Goal: Communication & Community: Ask a question

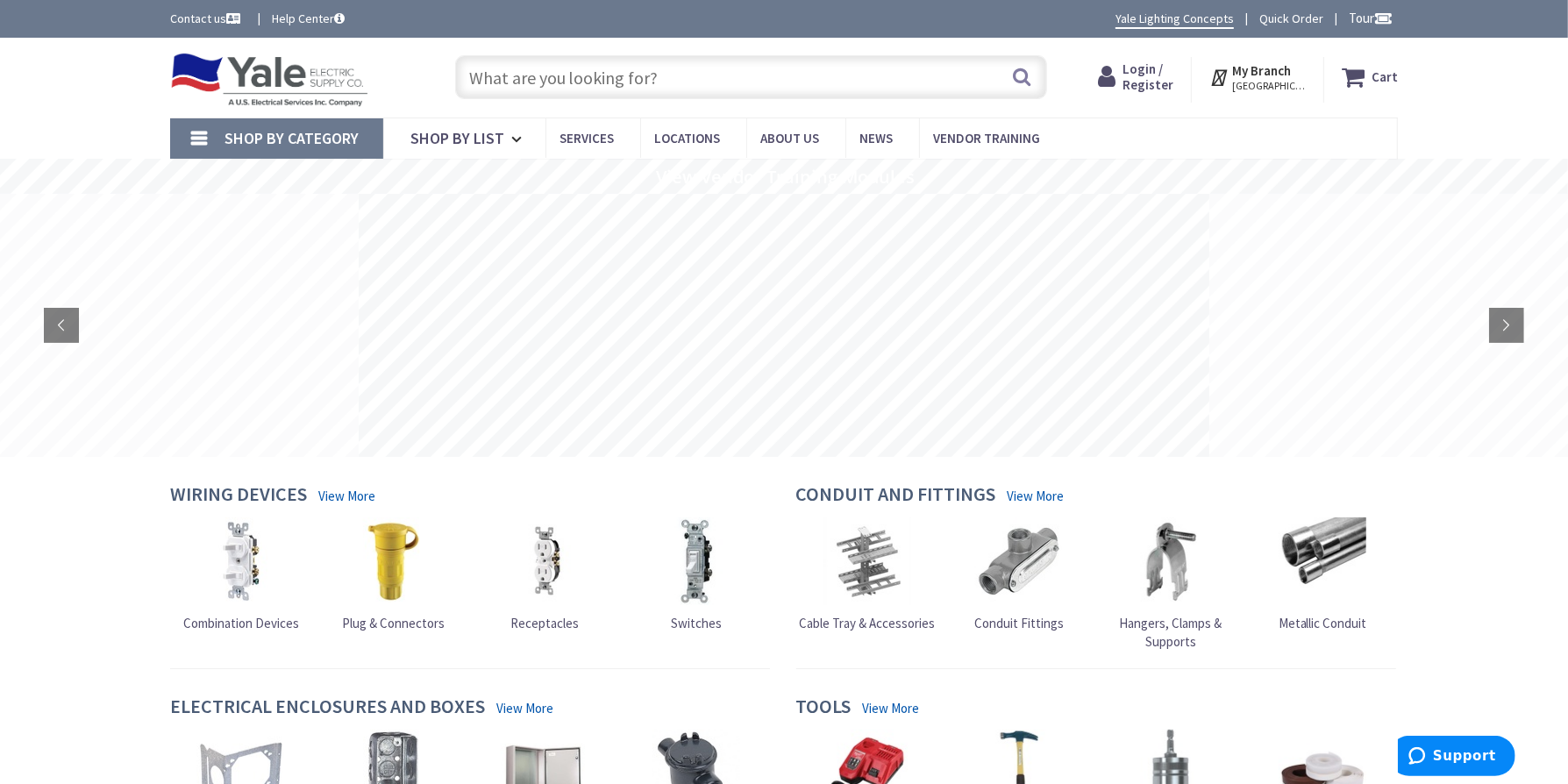
click at [1151, 74] on span "Login / Register" at bounding box center [1148, 77] width 51 height 33
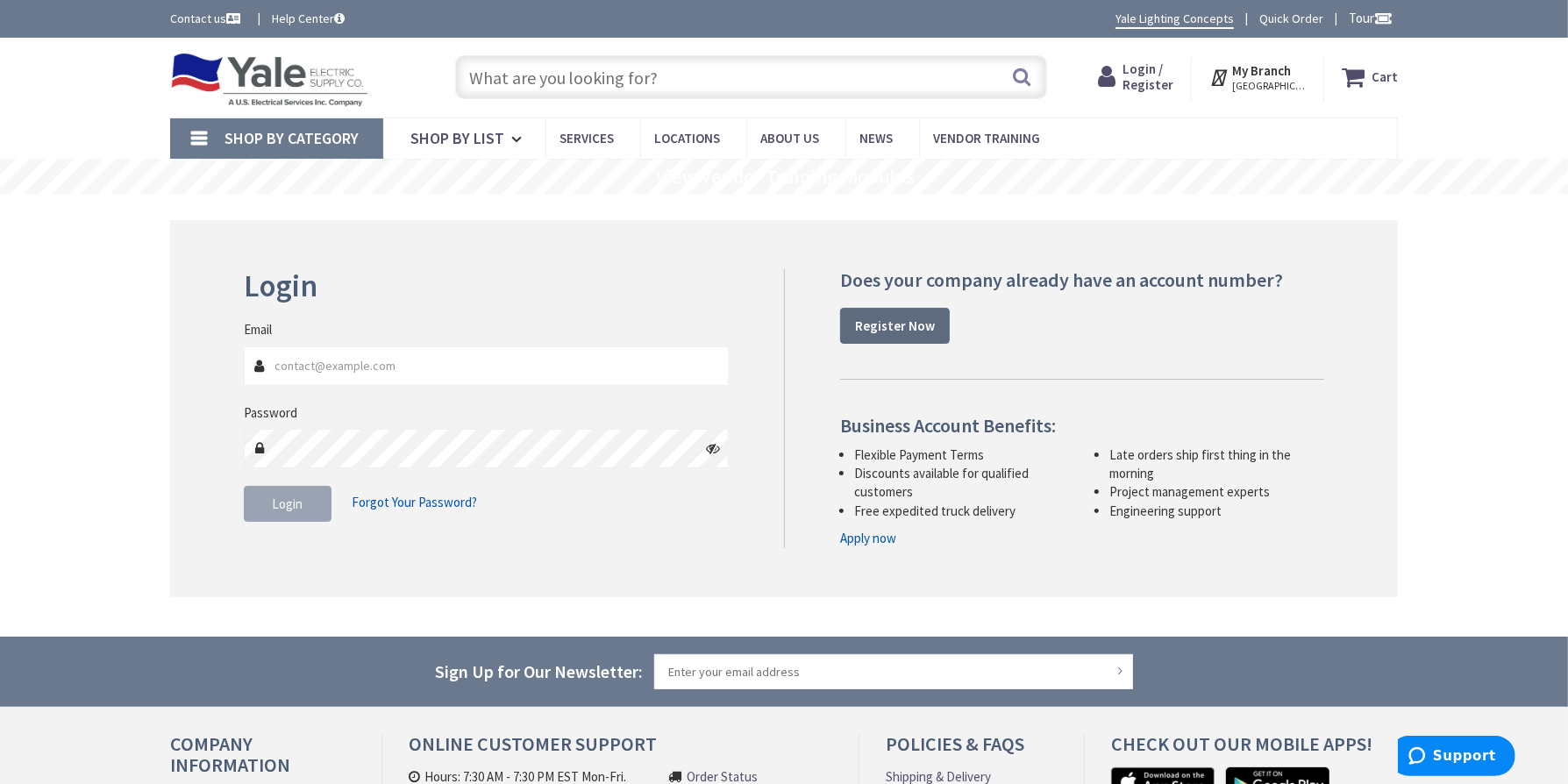
click at [892, 329] on strong "Register Now" at bounding box center [894, 326] width 80 height 16
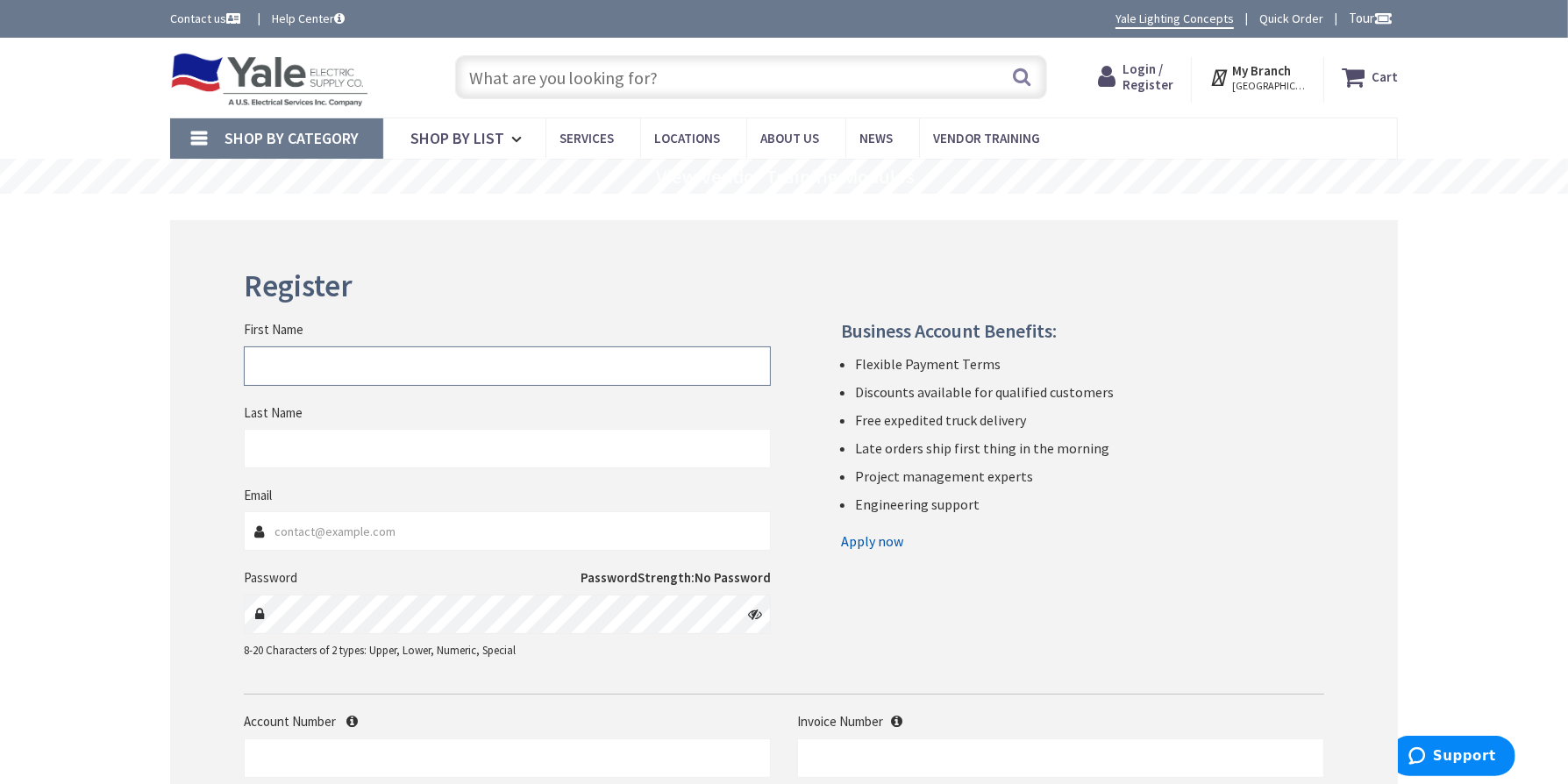
click at [313, 357] on input "First Name" at bounding box center [507, 367] width 527 height 40
type input "Christine"
type input "Bodden"
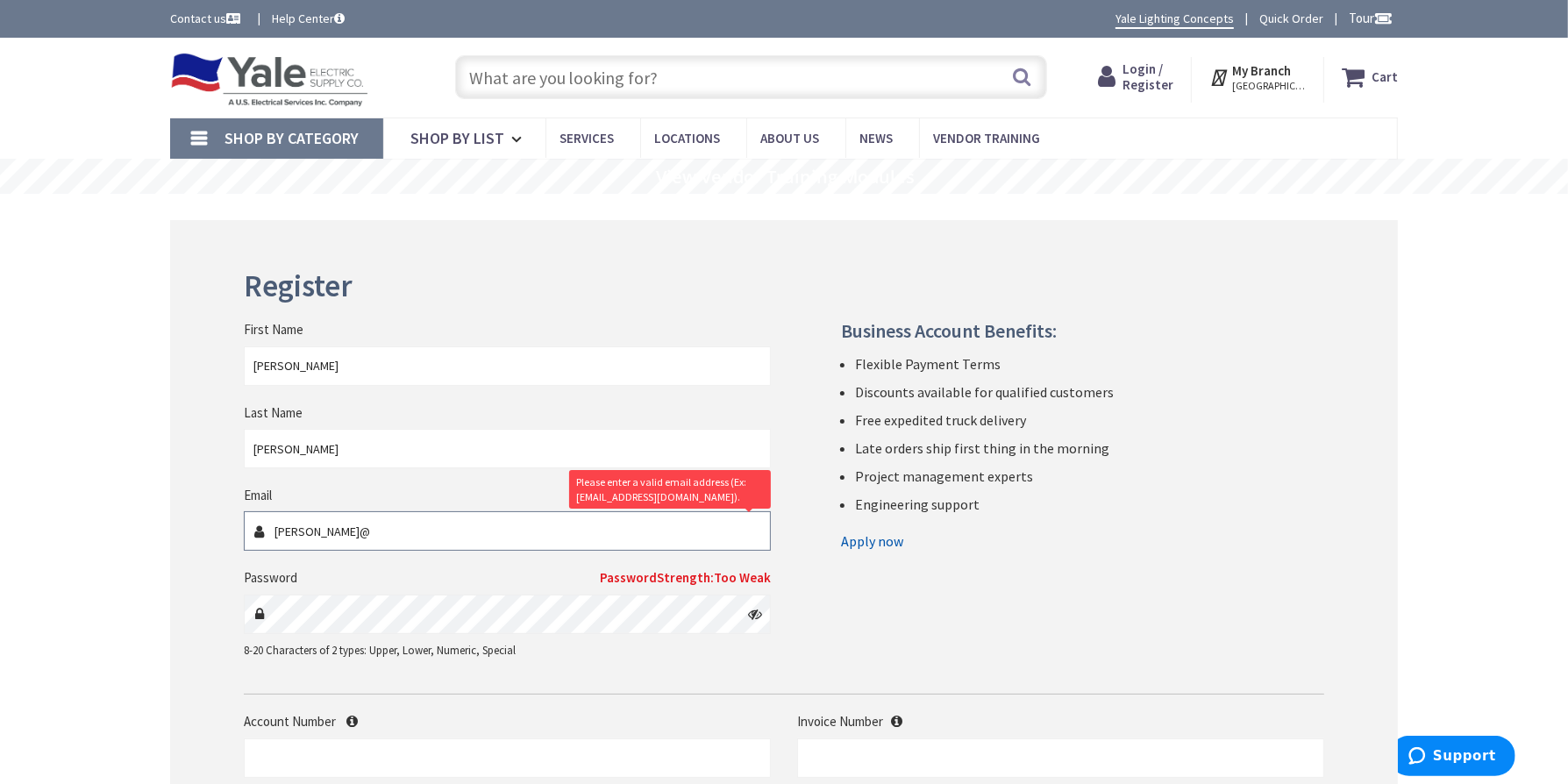
type input "christine@tse-solar.com"
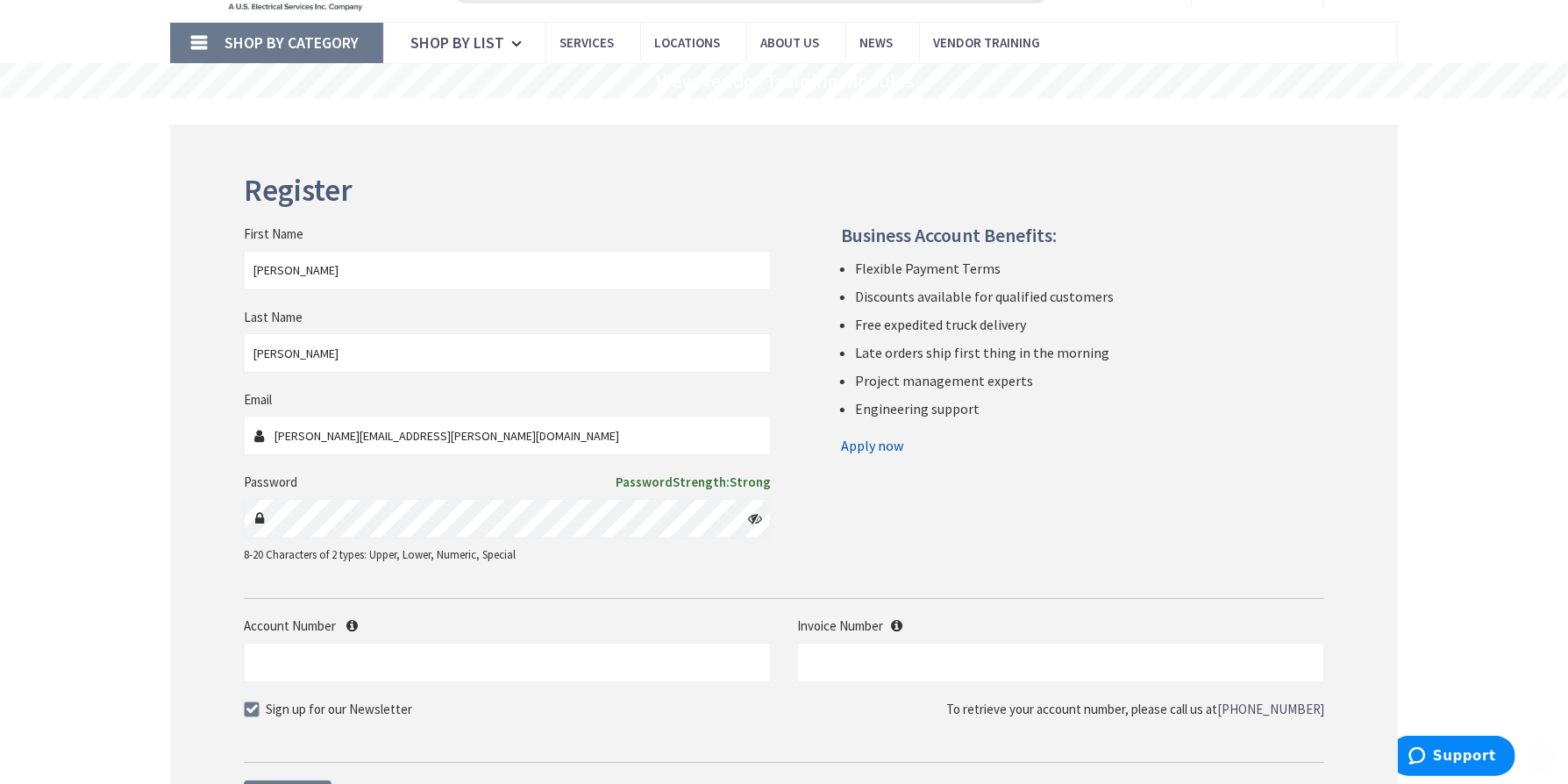
scroll to position [176, 0]
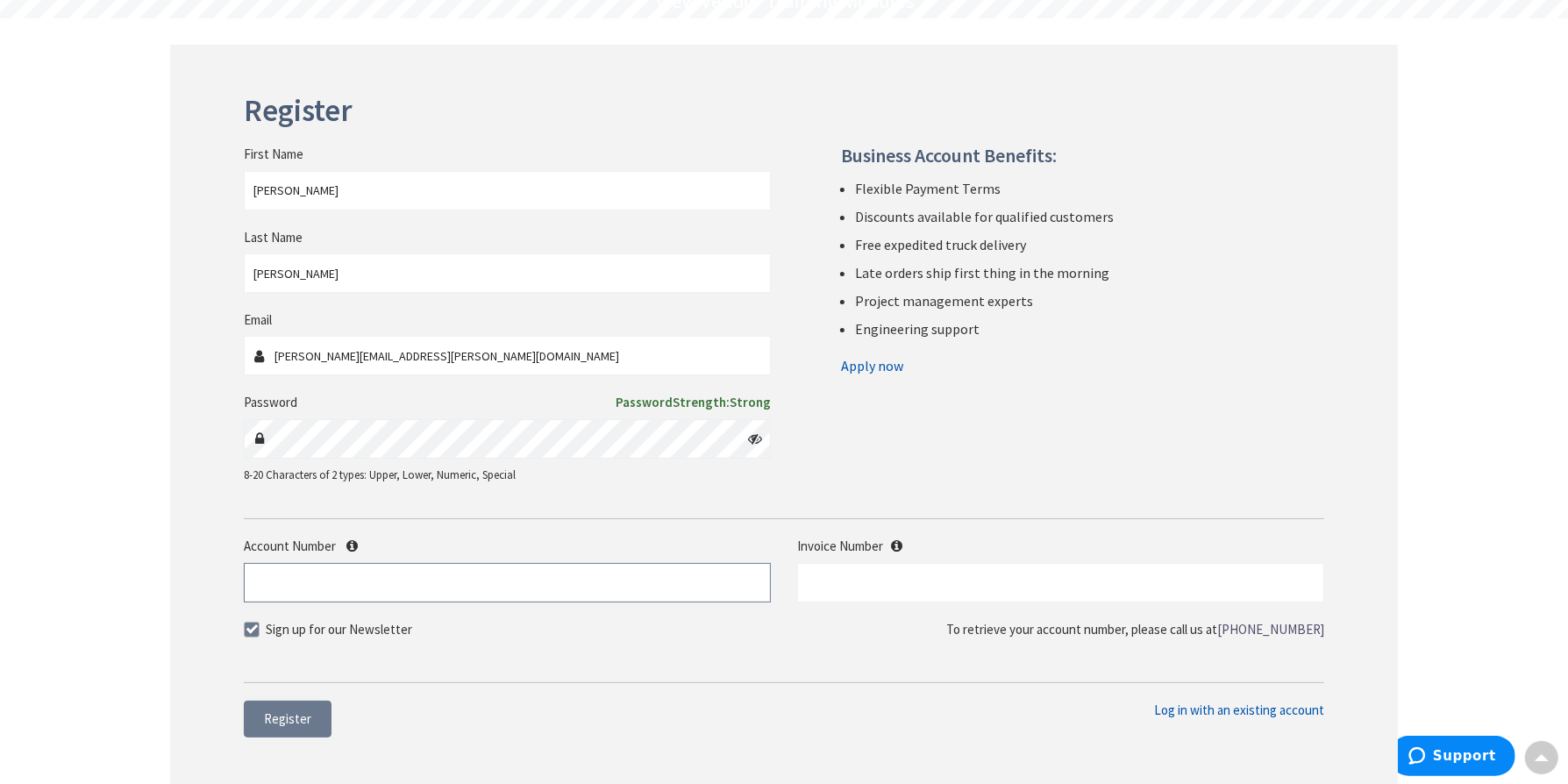
click at [333, 583] on input "Account Number" at bounding box center [507, 583] width 527 height 40
click at [390, 588] on input "Account Number" at bounding box center [507, 583] width 527 height 40
type input "393669"
type input "S128873131.001"
click at [1209, 712] on span "Log in with an existing account" at bounding box center [1238, 710] width 170 height 16
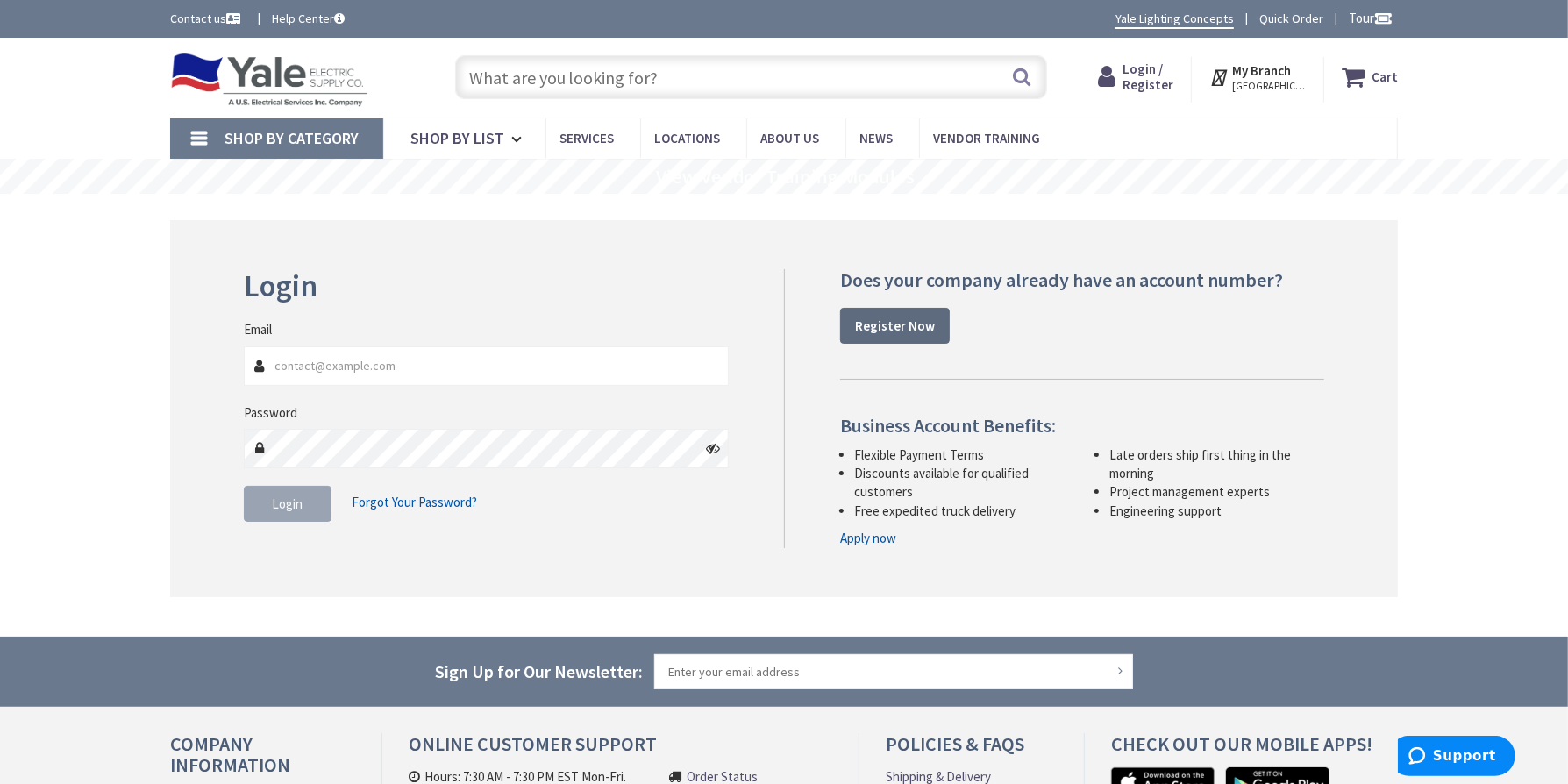
click at [882, 323] on strong "Register Now" at bounding box center [894, 326] width 80 height 16
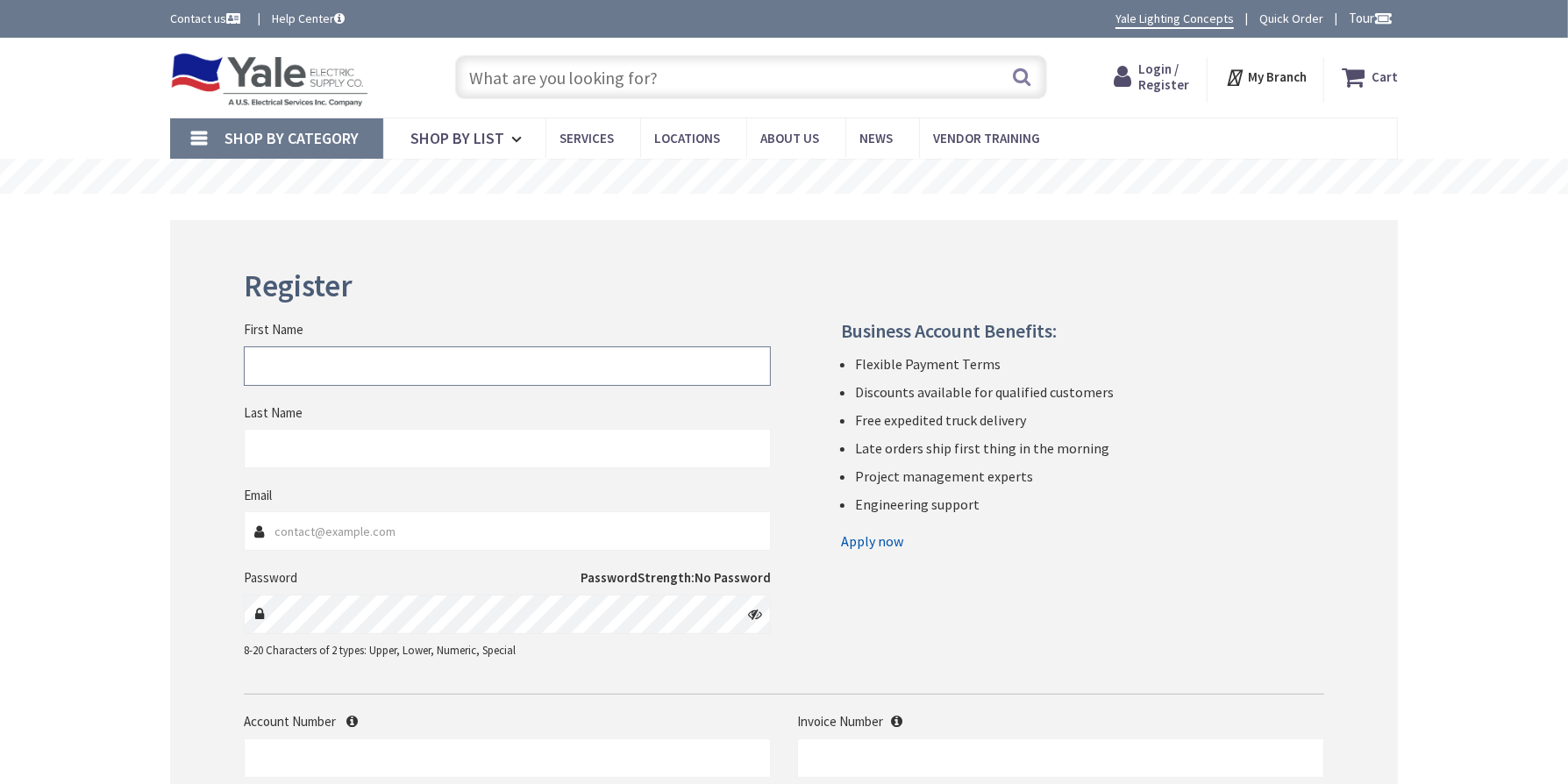
click at [303, 374] on input "First Name" at bounding box center [507, 367] width 527 height 40
type input "Christine"
type input "Bodden"
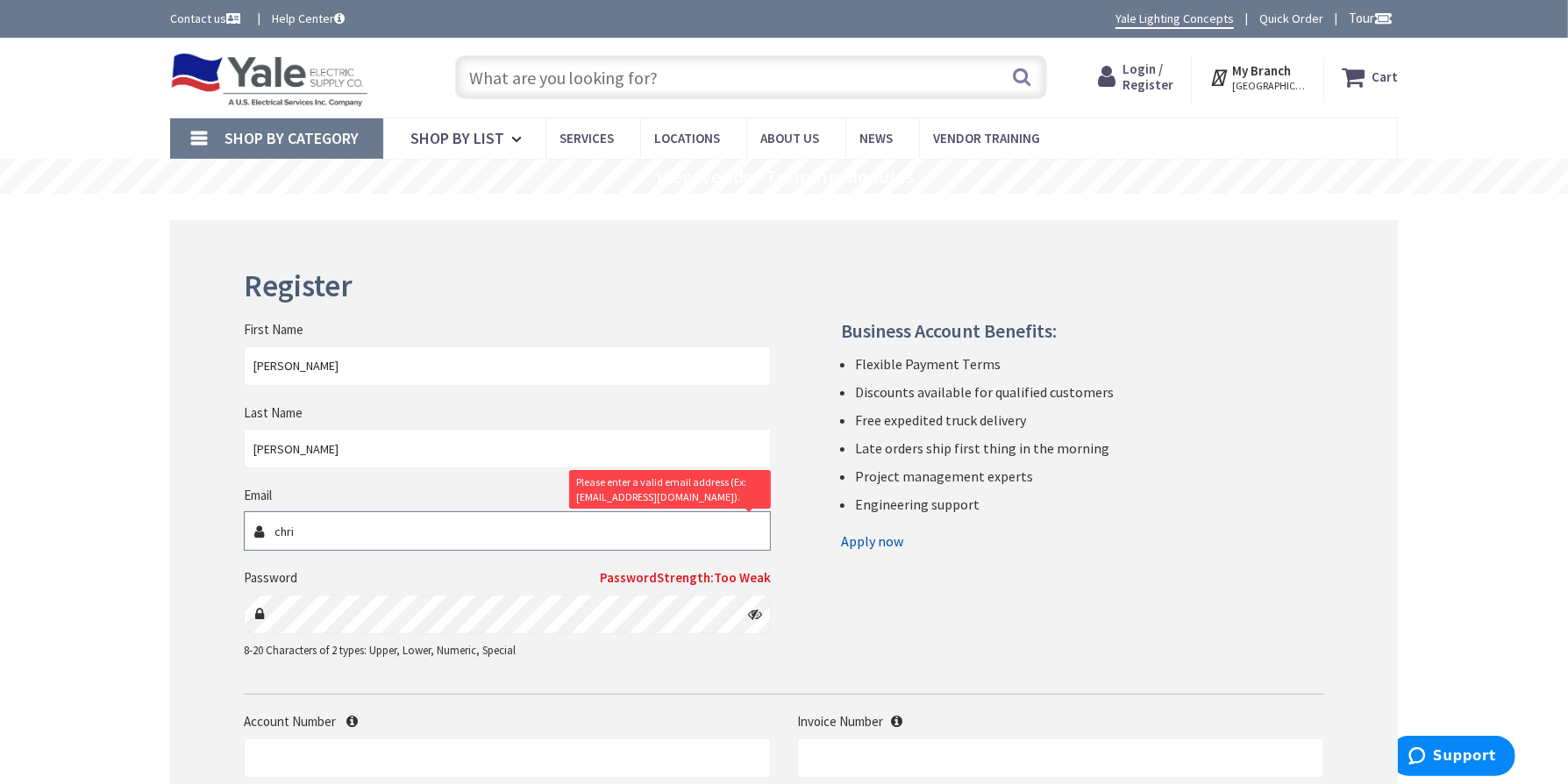
type input "[PERSON_NAME][EMAIL_ADDRESS][PERSON_NAME][DOMAIN_NAME]"
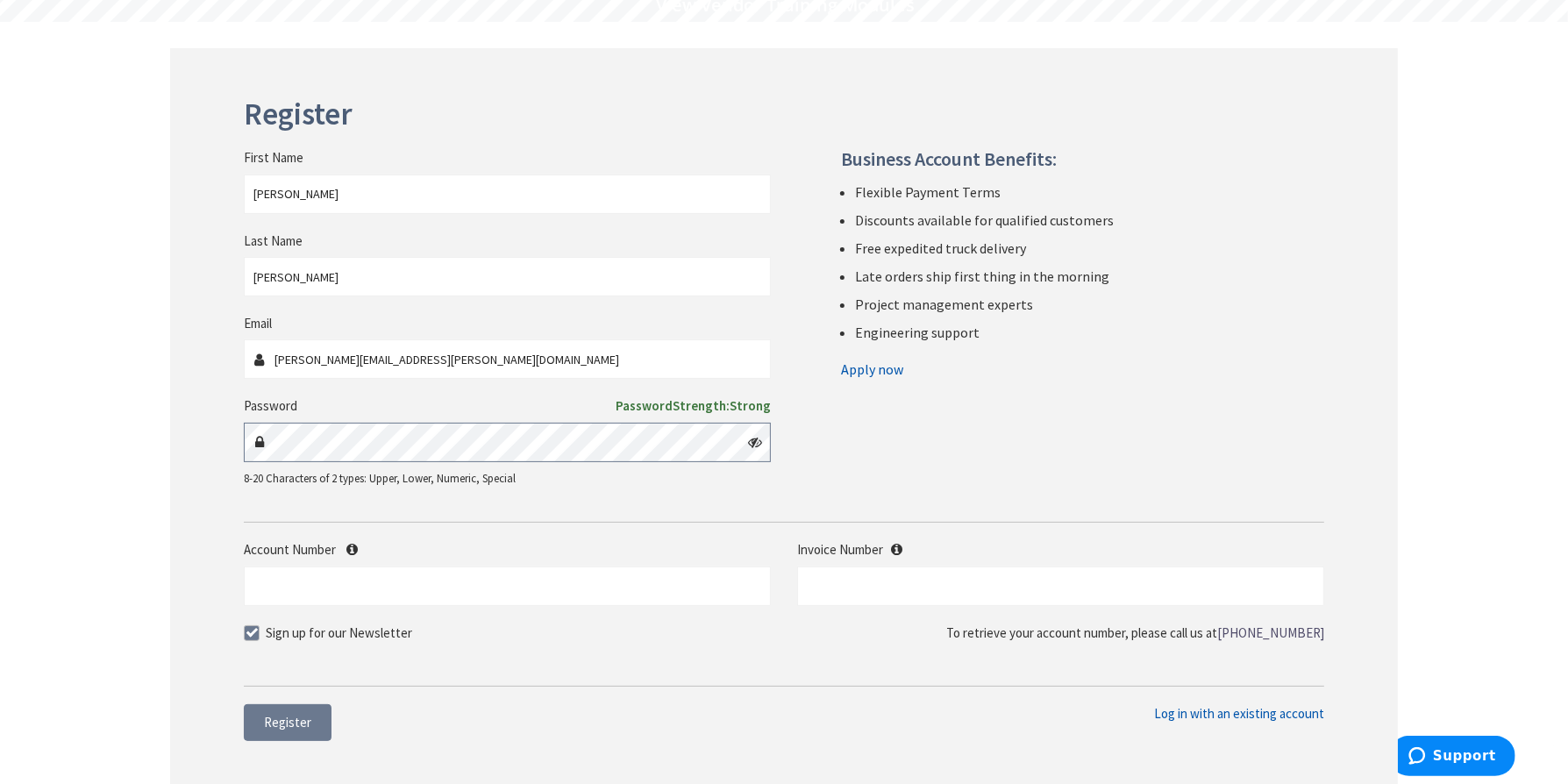
scroll to position [176, 0]
click at [291, 590] on input "Account Number" at bounding box center [507, 583] width 527 height 40
type input "393669"
click at [847, 580] on input "text" at bounding box center [1060, 583] width 527 height 40
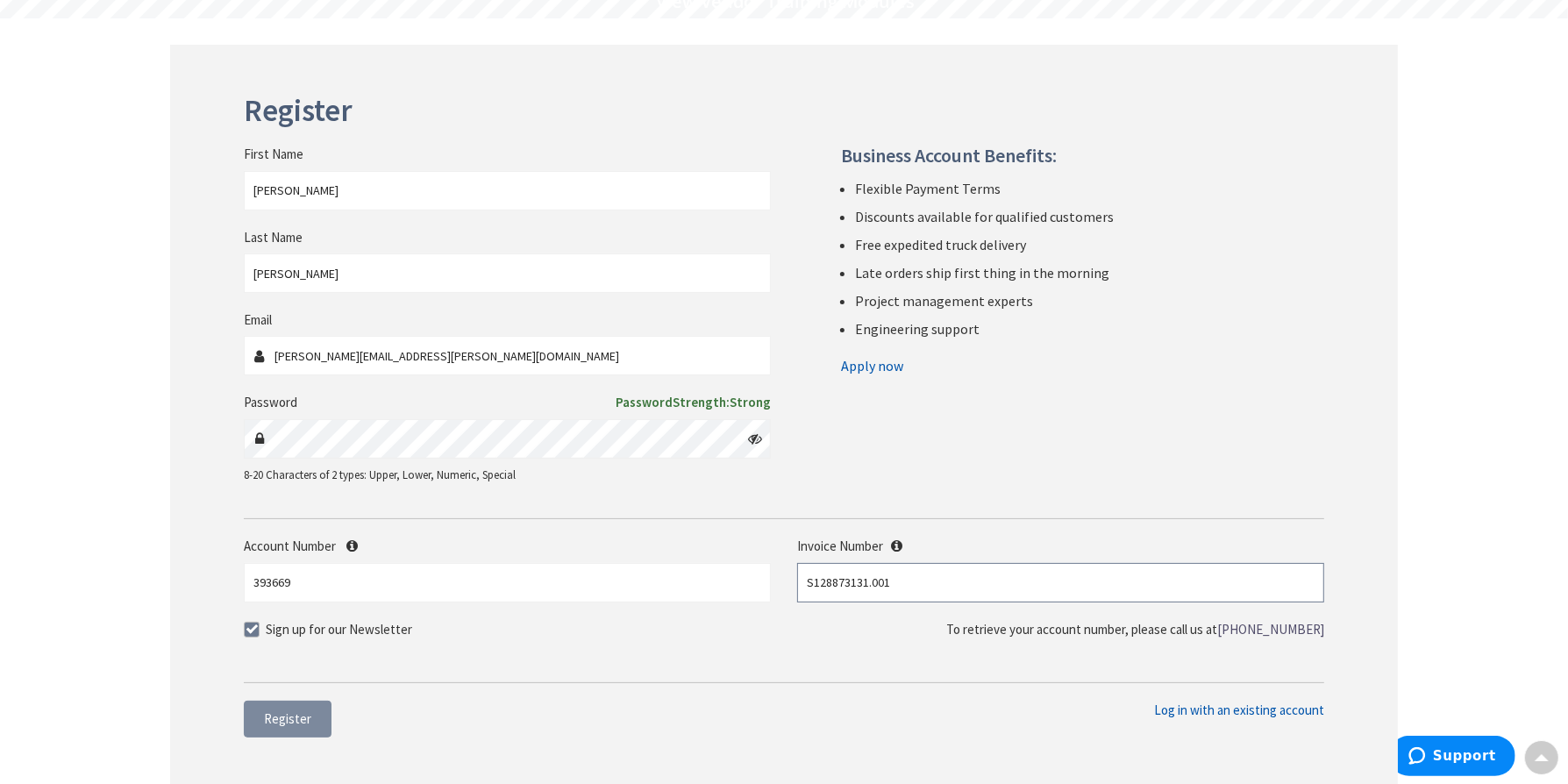
type input "S128873131.001"
click at [282, 725] on span "Register" at bounding box center [288, 718] width 47 height 16
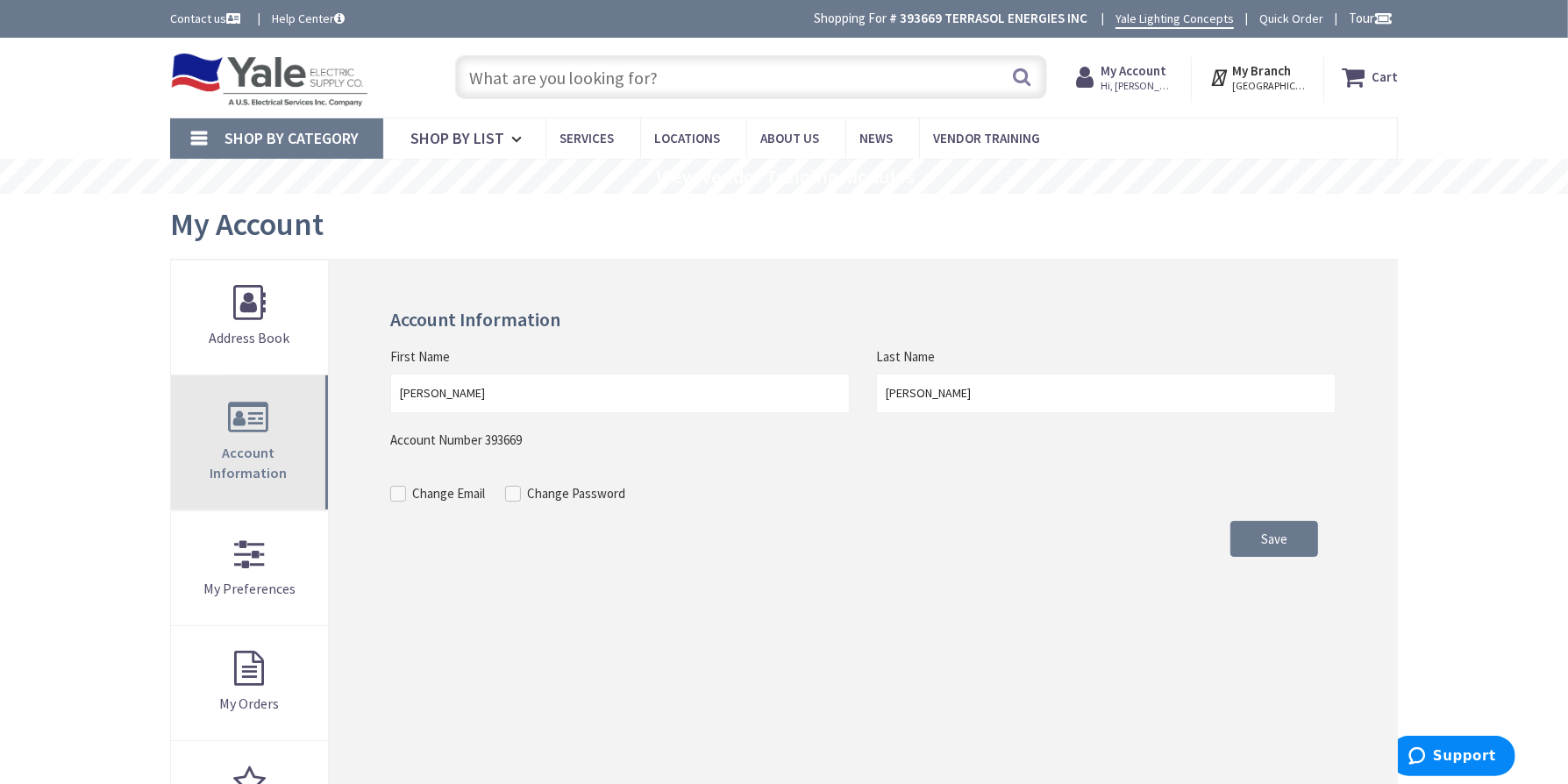
click at [234, 450] on span "Account Information" at bounding box center [247, 463] width 77 height 38
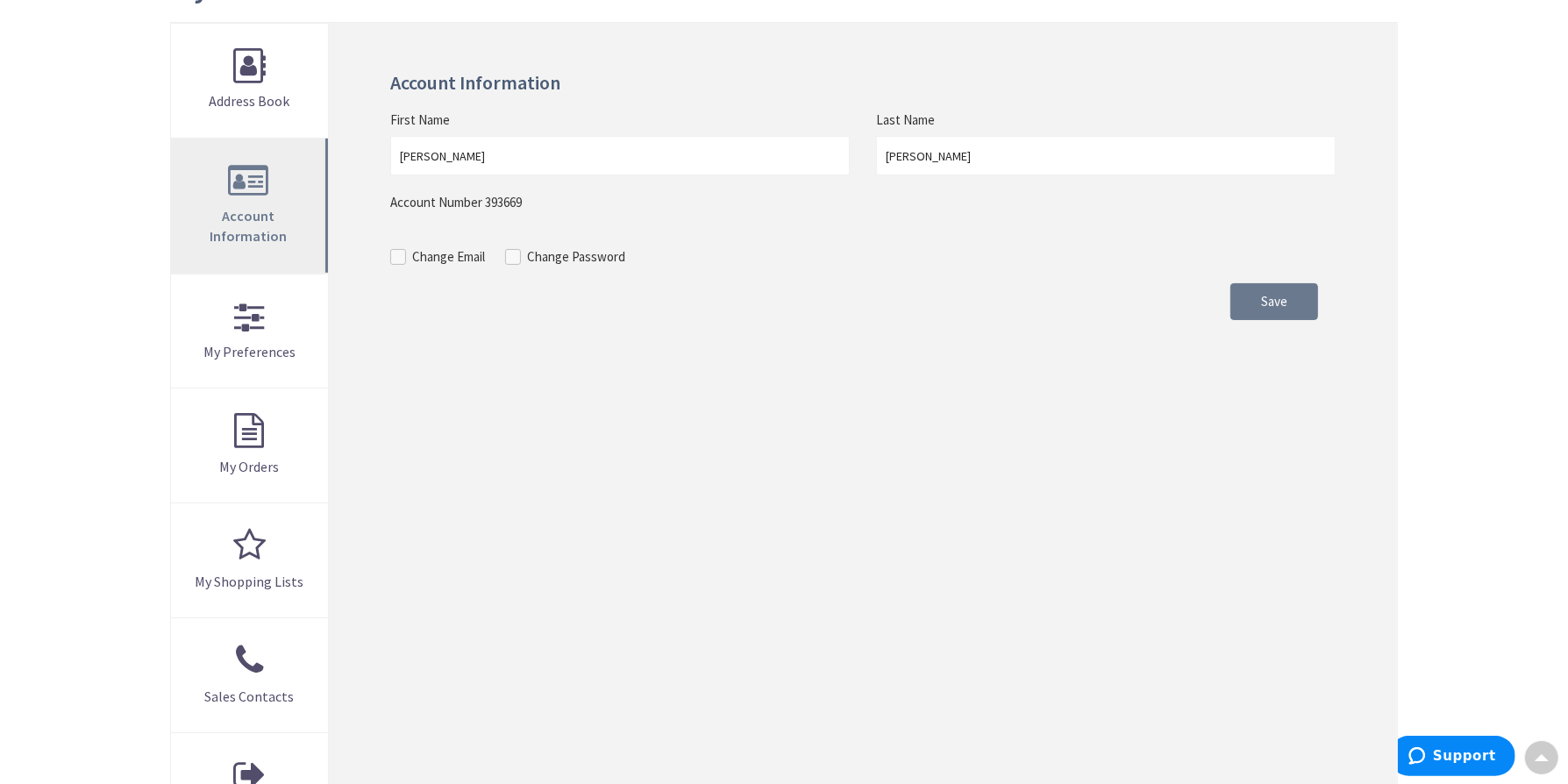
scroll to position [176, 0]
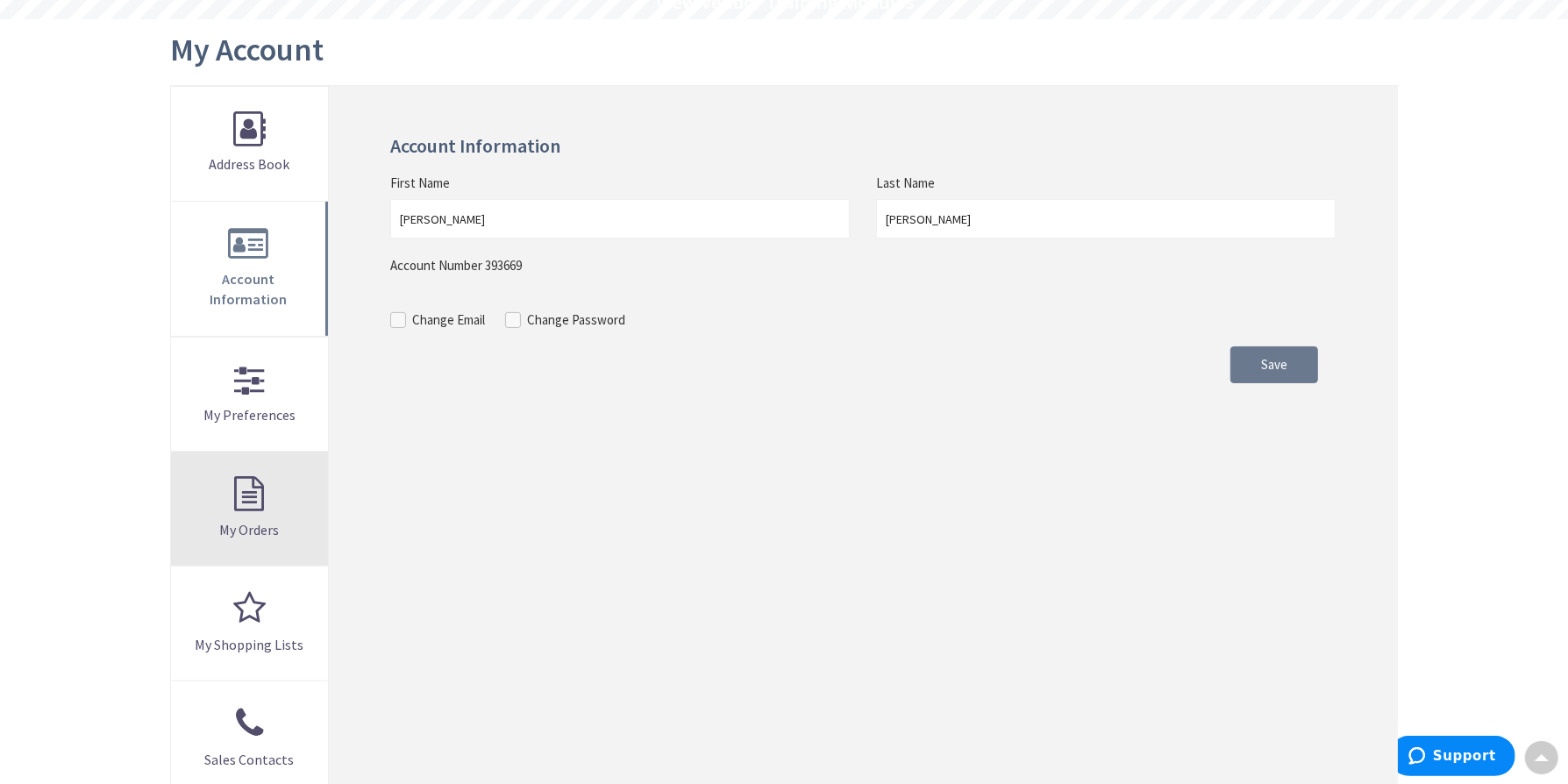
click at [237, 485] on link "My Orders" at bounding box center [249, 509] width 157 height 114
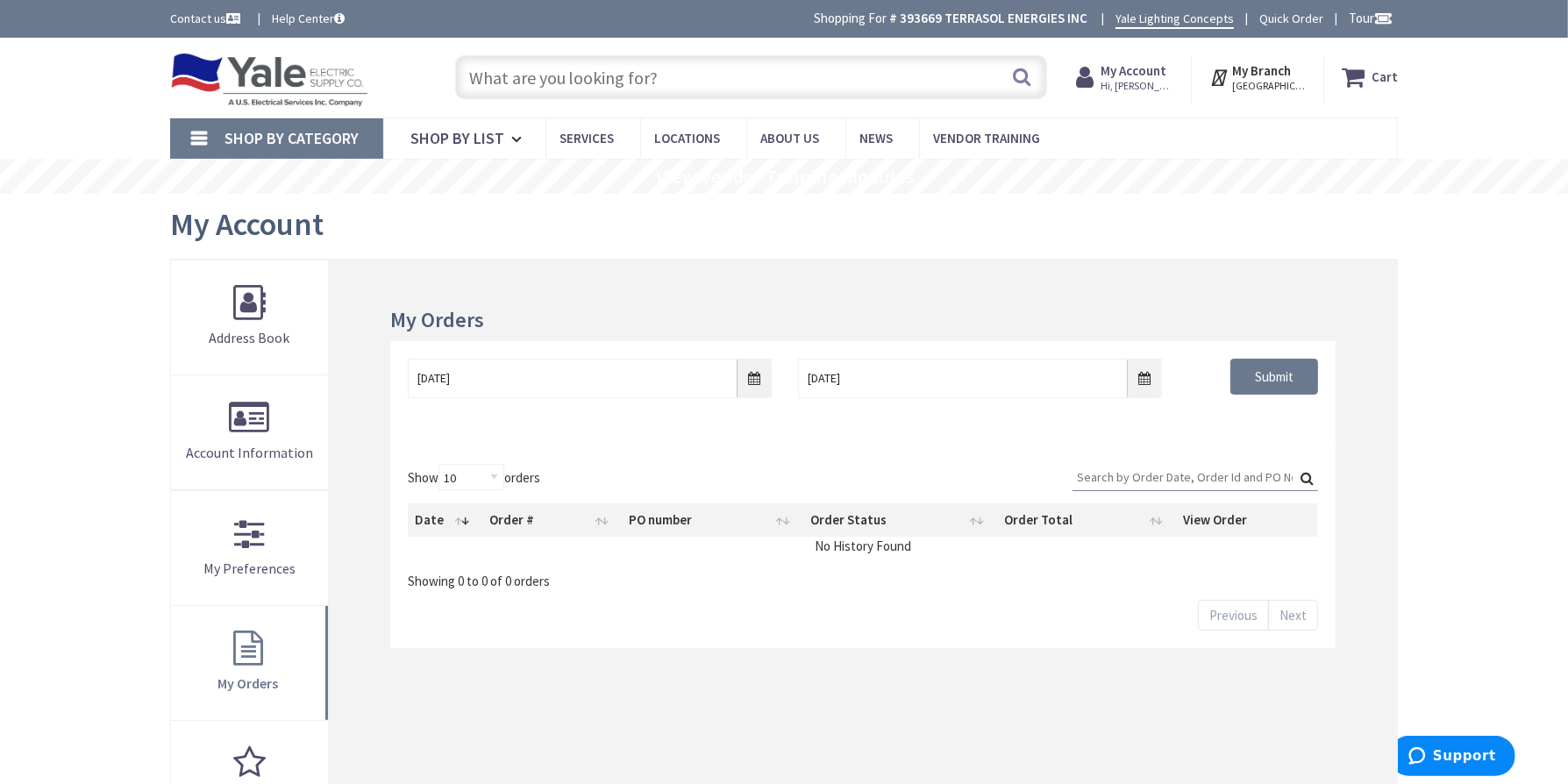
click at [1135, 83] on span "Hi, [PERSON_NAME]" at bounding box center [1137, 85] width 74 height 14
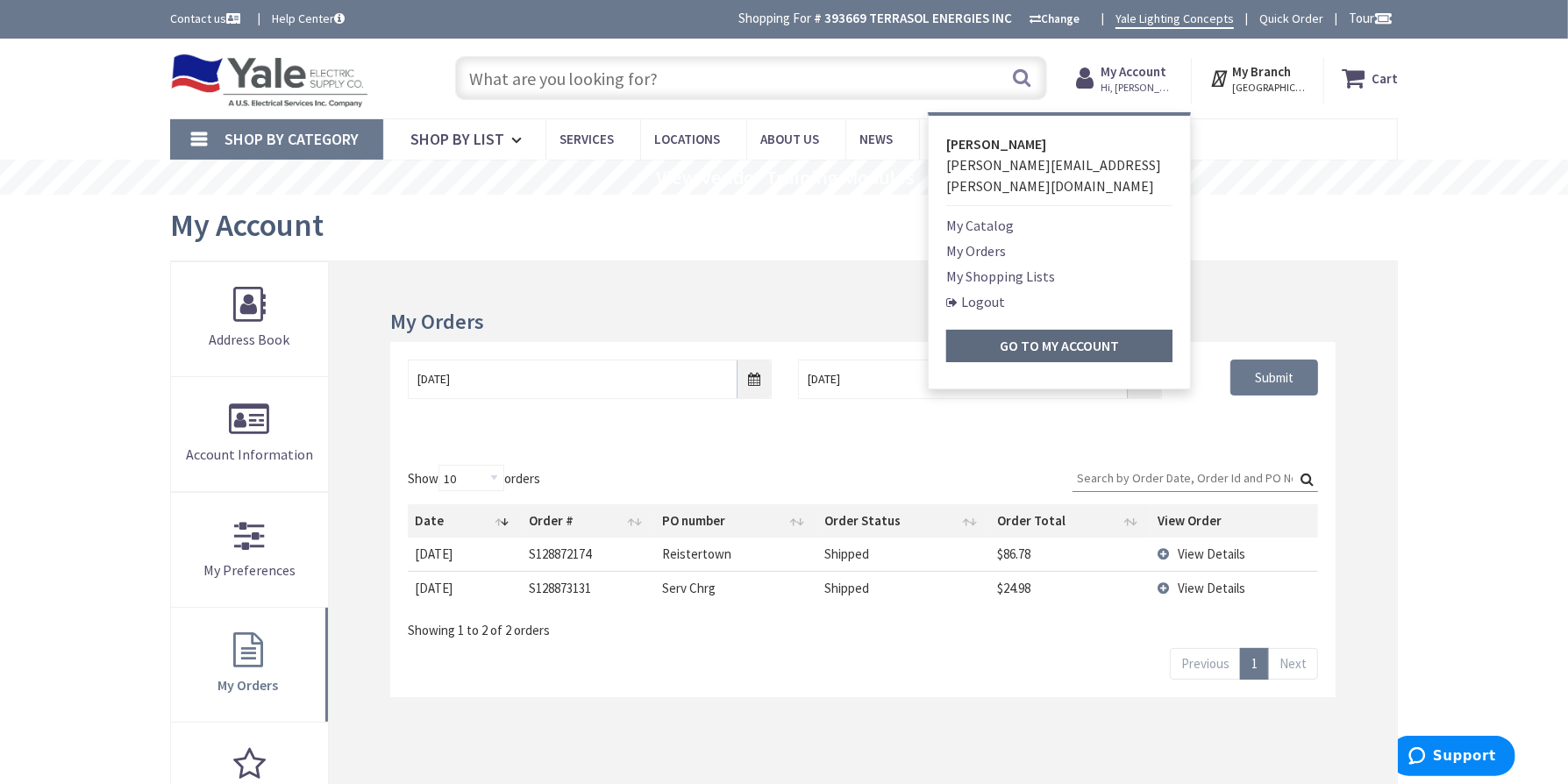
click at [1056, 337] on strong "Go to My Account" at bounding box center [1059, 345] width 120 height 17
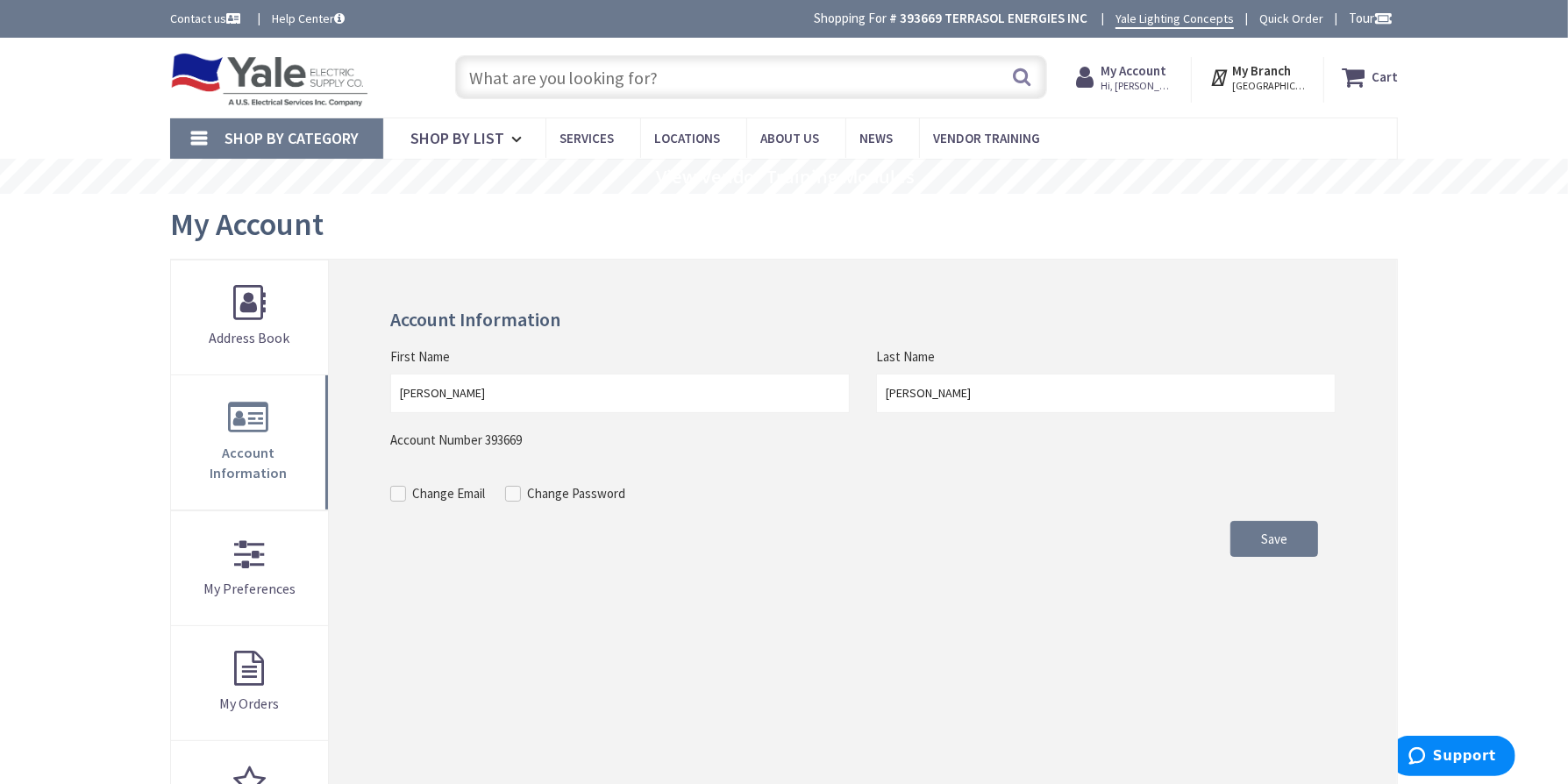
click at [668, 66] on input "text" at bounding box center [751, 77] width 592 height 43
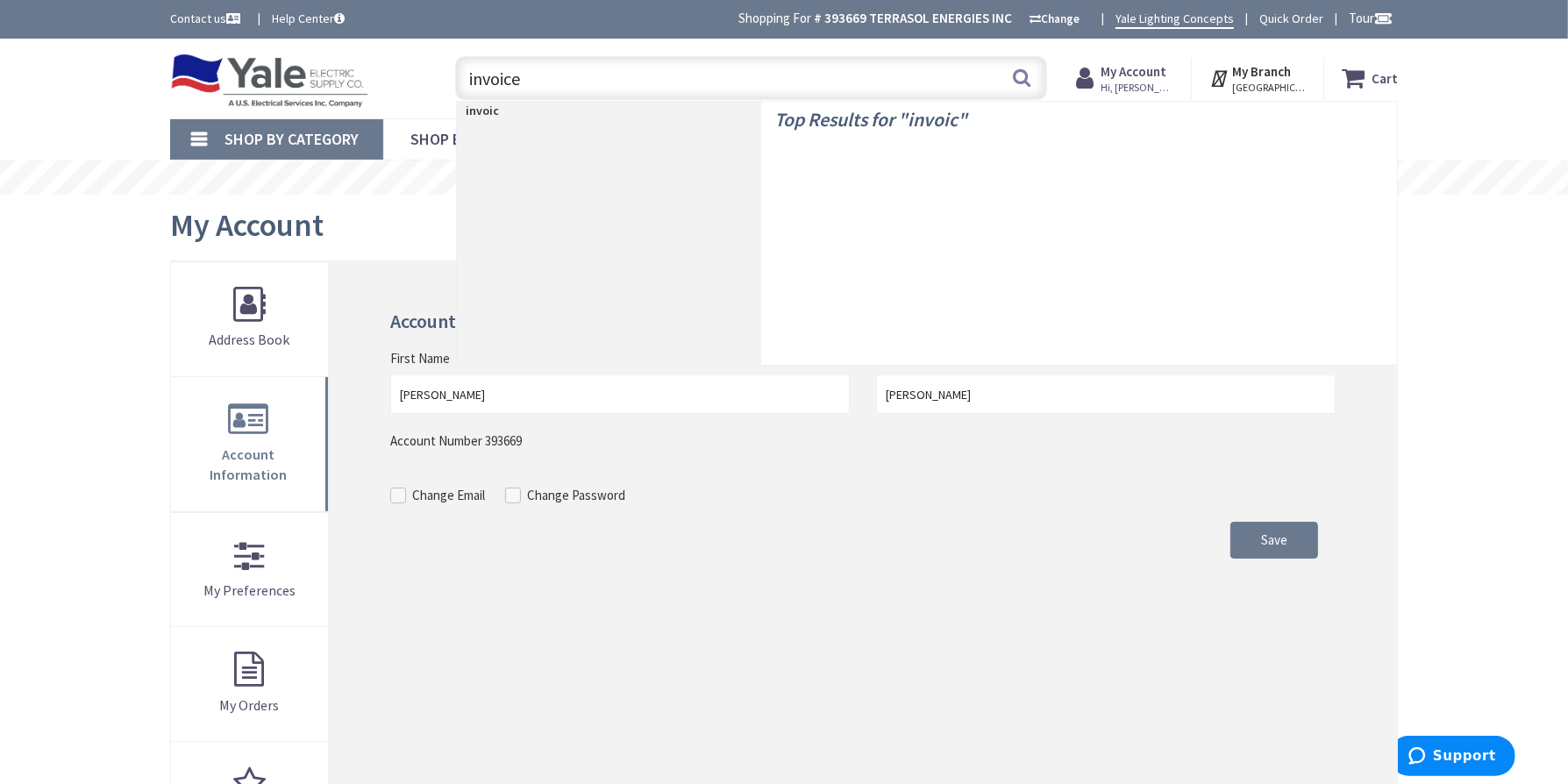
type input "invoices"
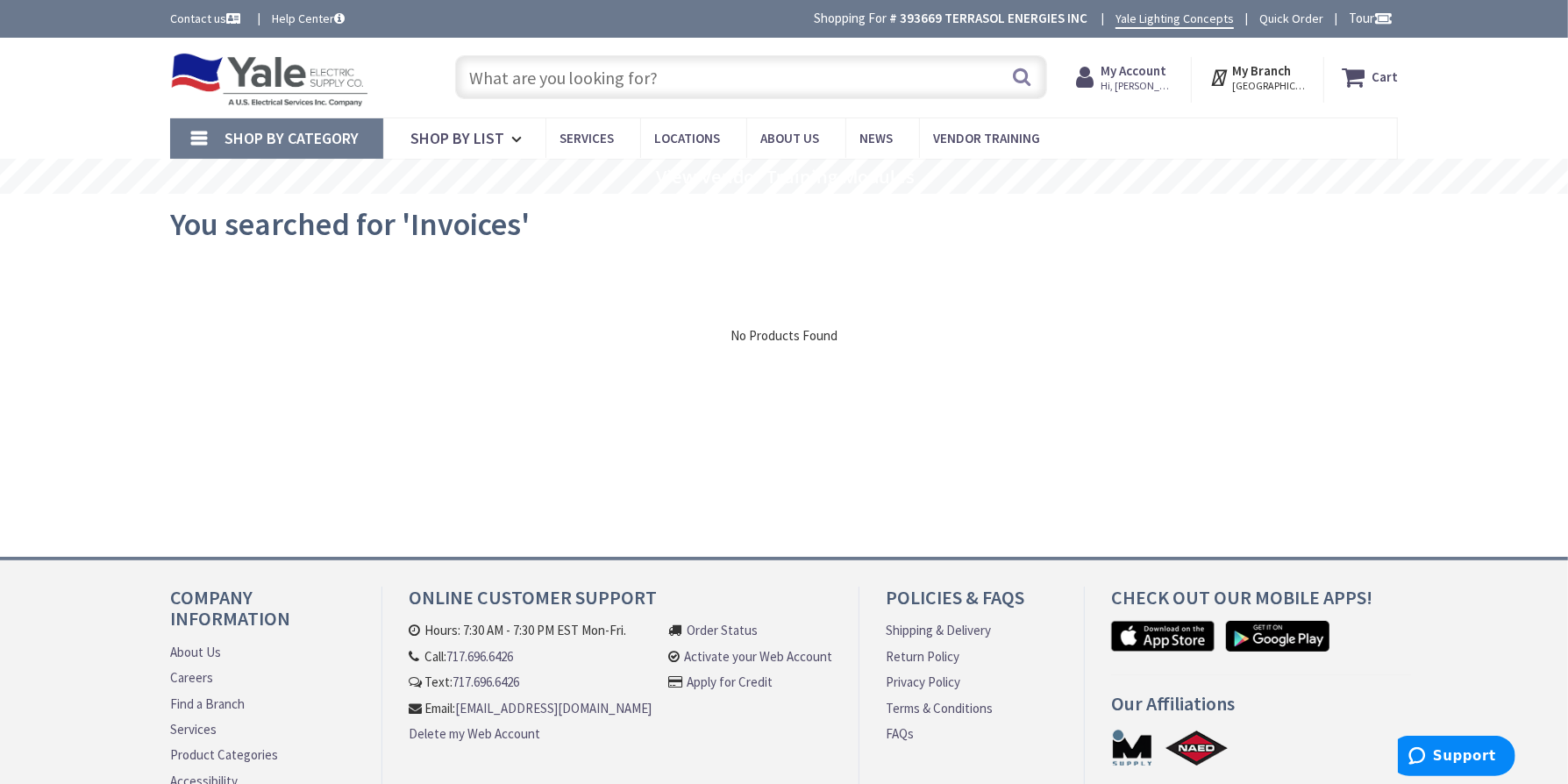
click at [207, 16] on link "Contact us" at bounding box center [206, 18] width 73 height 17
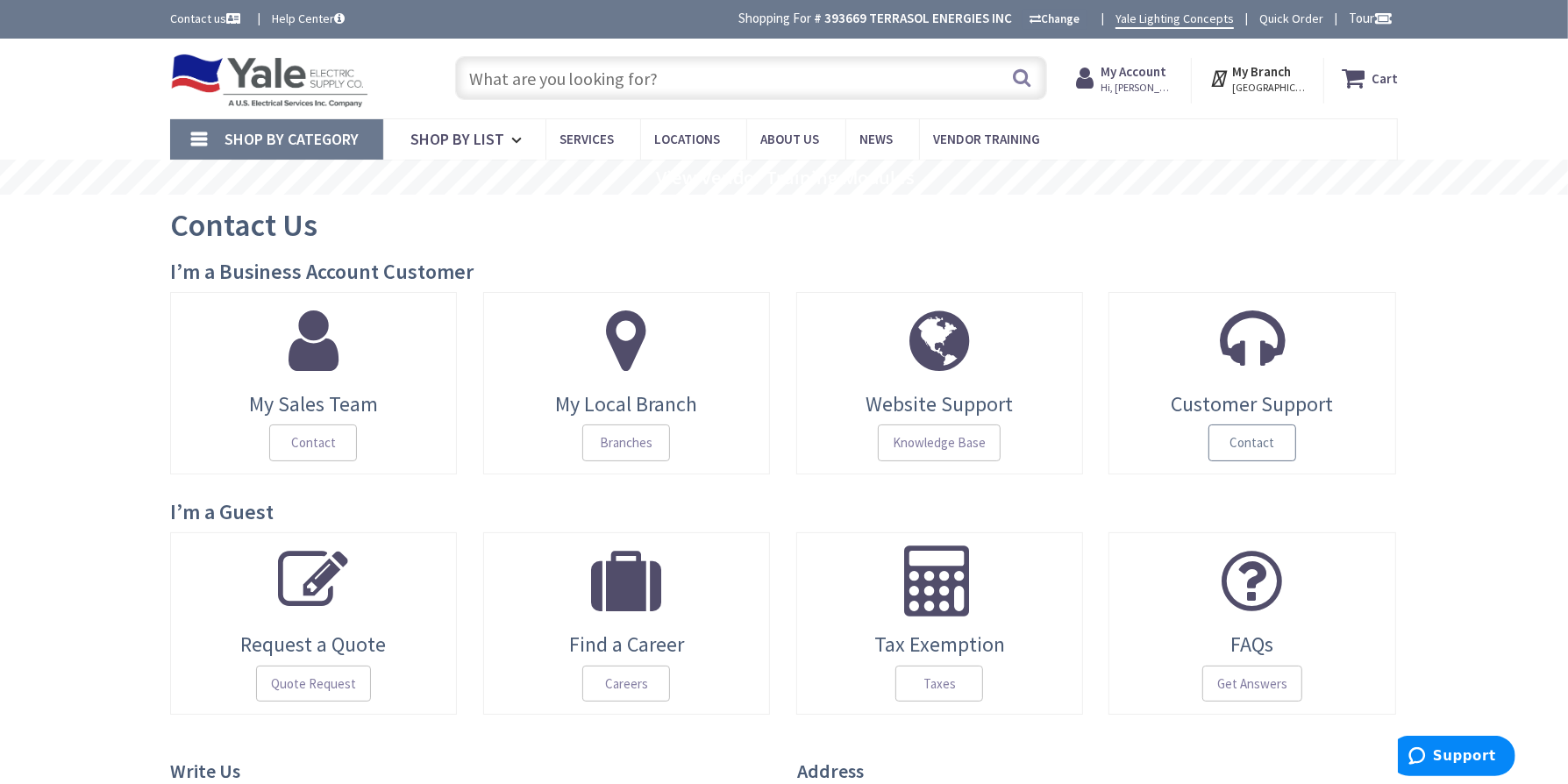
click at [1249, 442] on span "Contact" at bounding box center [1252, 443] width 88 height 37
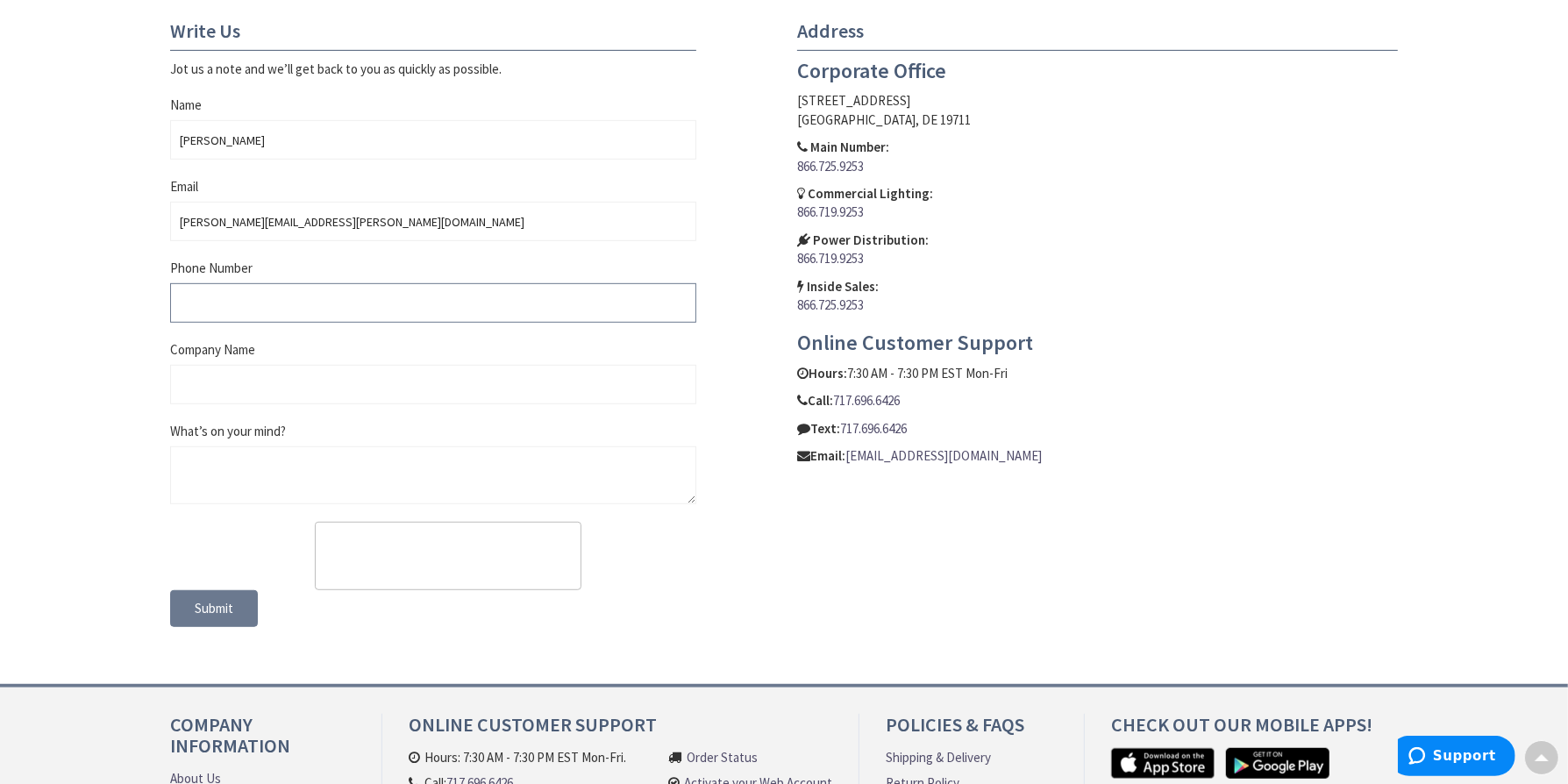
click at [245, 308] on input "Phone Number" at bounding box center [433, 303] width 526 height 40
type input "6105646923"
type input "TERRASOL ENERGIES INC"
click at [237, 471] on textarea "What’s on your mind?" at bounding box center [433, 475] width 526 height 58
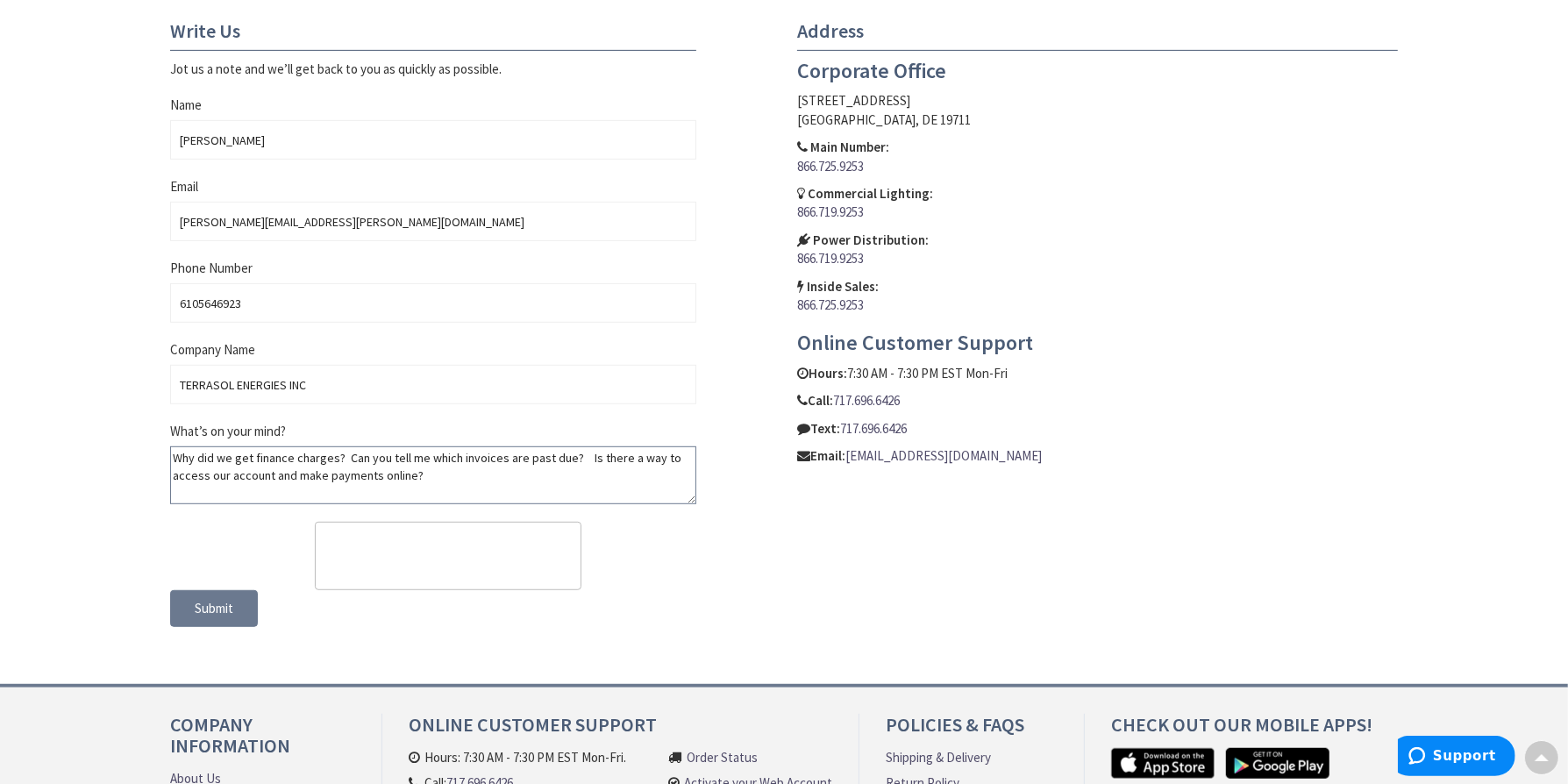
type textarea "Why did we get finance charges? Can you tell me which invoices are past due? Is…"
click at [213, 607] on span "Submit" at bounding box center [214, 607] width 39 height 16
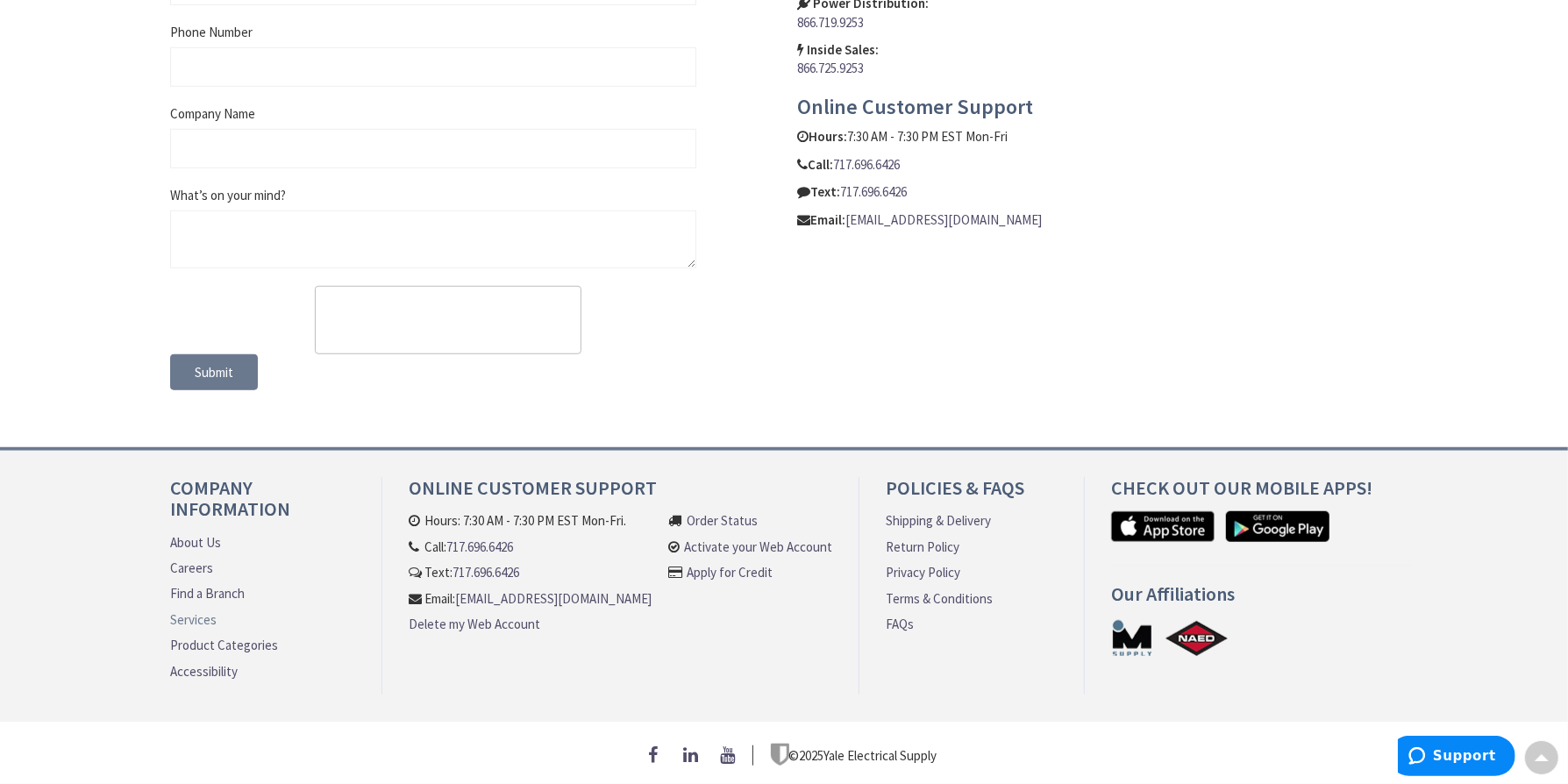
scroll to position [1041, 0]
click at [692, 537] on link "Activate your Web Account" at bounding box center [758, 546] width 148 height 18
